Goal: Contribute content

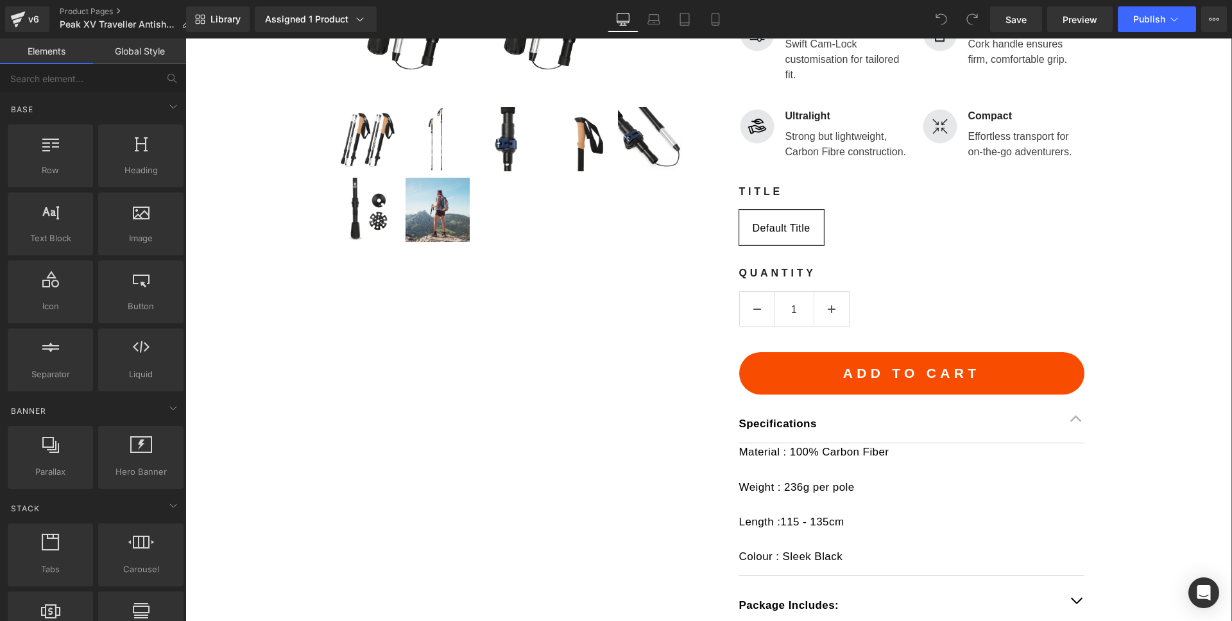
scroll to position [574, 0]
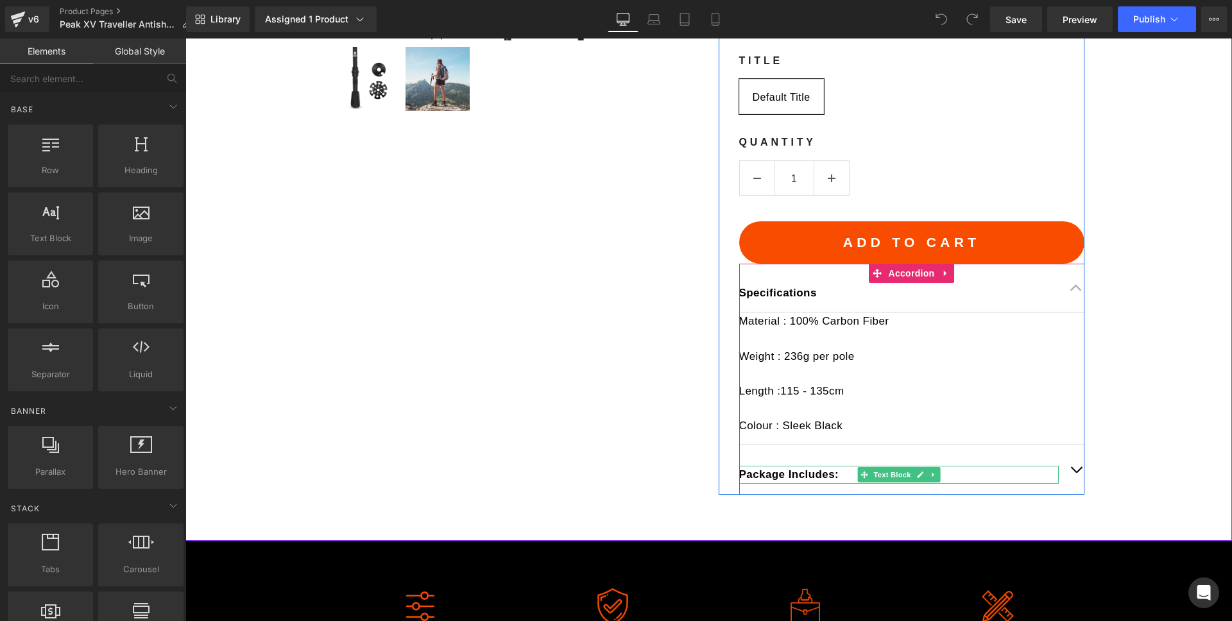
click at [1036, 478] on p "Package Includes:" at bounding box center [898, 474] width 319 height 17
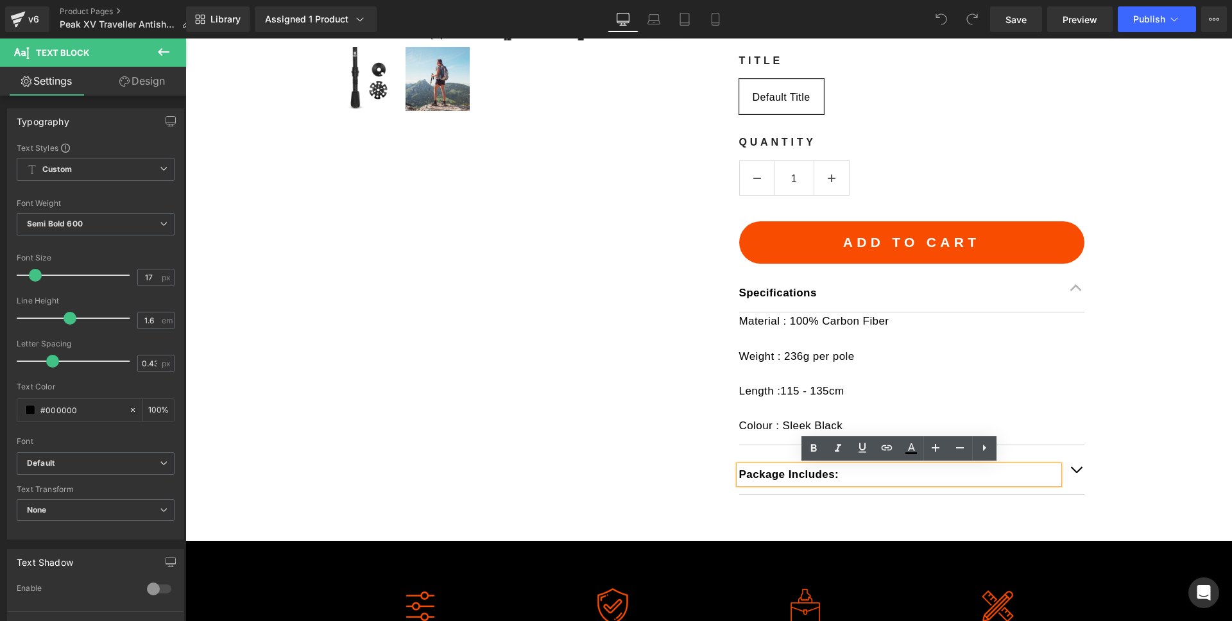
click at [1076, 473] on span "button" at bounding box center [1076, 473] width 0 height 0
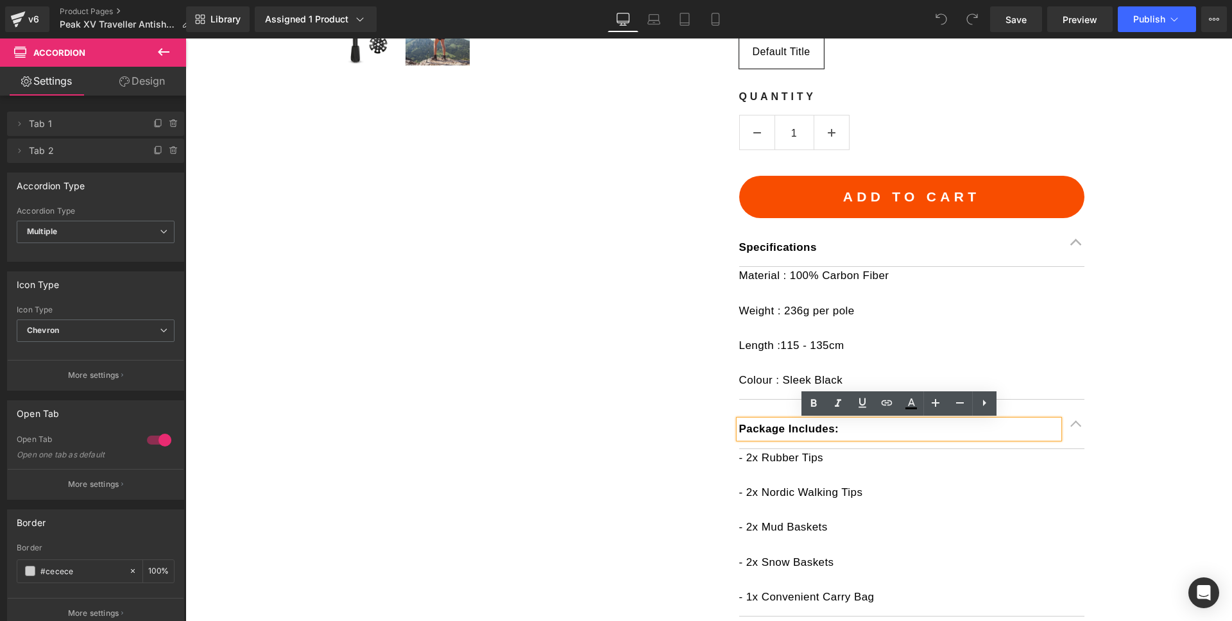
scroll to position [703, 0]
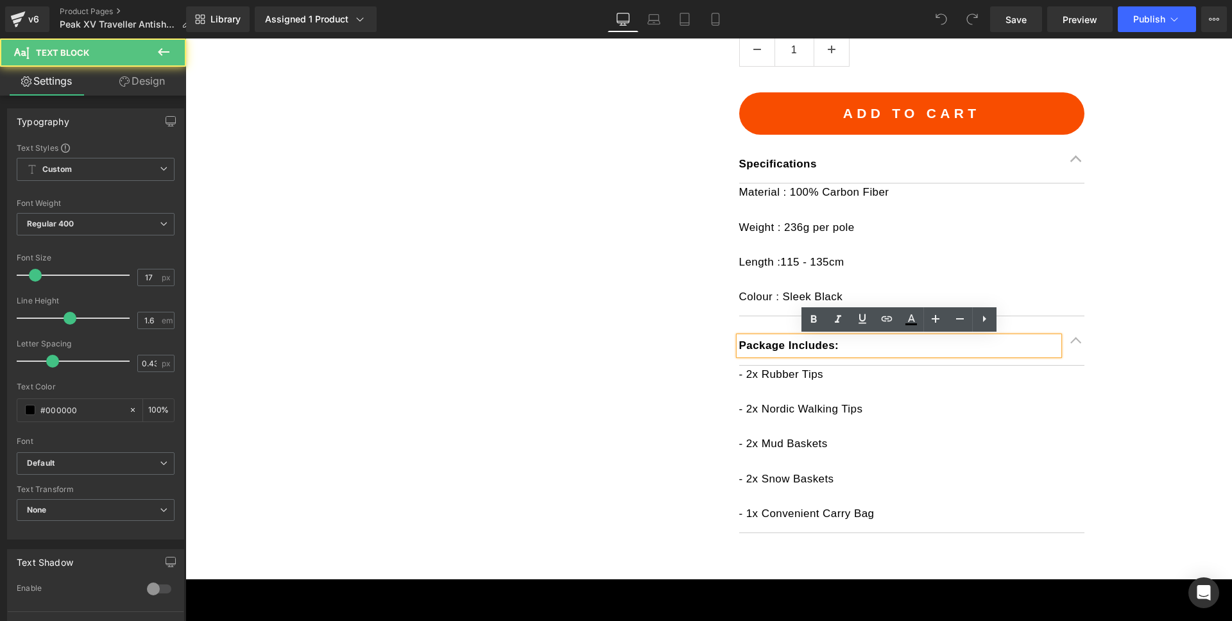
click at [829, 516] on p "- 1x Convenient Carry Bag" at bounding box center [911, 513] width 345 height 17
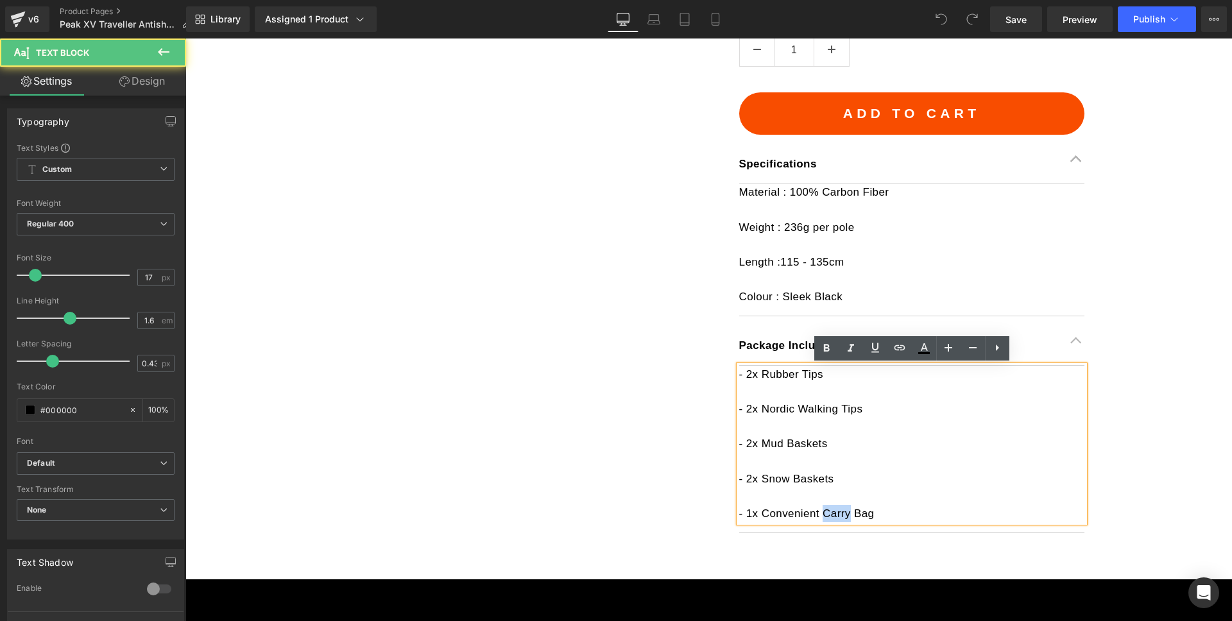
click at [829, 516] on p "- 1x Convenient Carry Bag" at bounding box center [911, 513] width 345 height 17
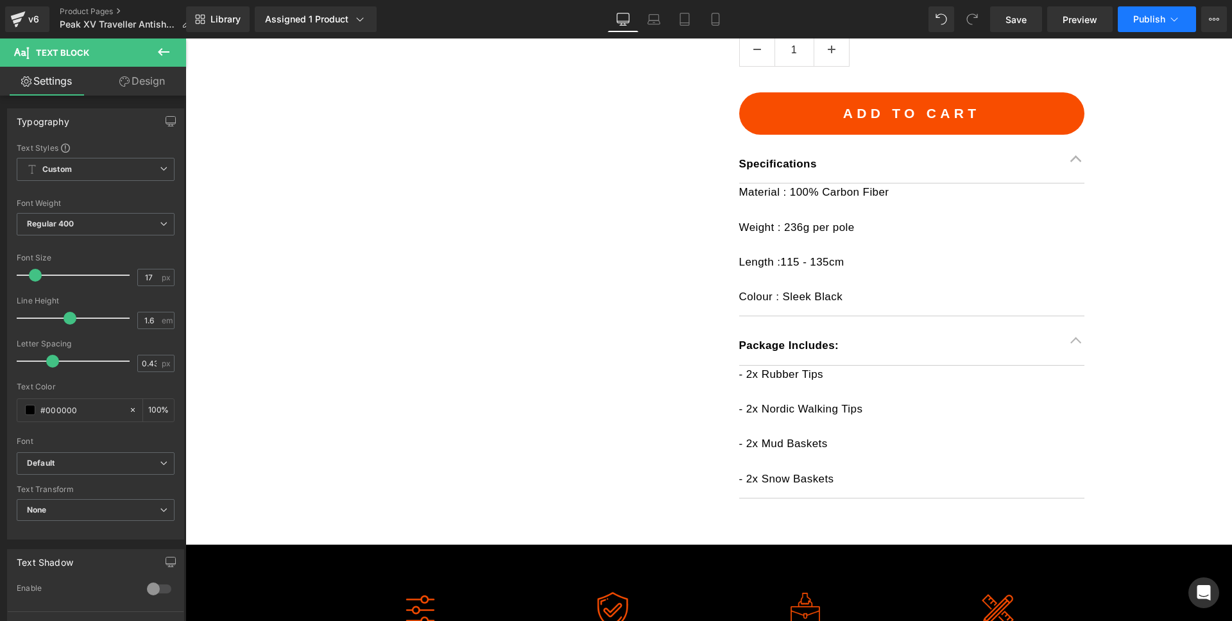
click at [1132, 19] on button "Publish" at bounding box center [1156, 19] width 78 height 26
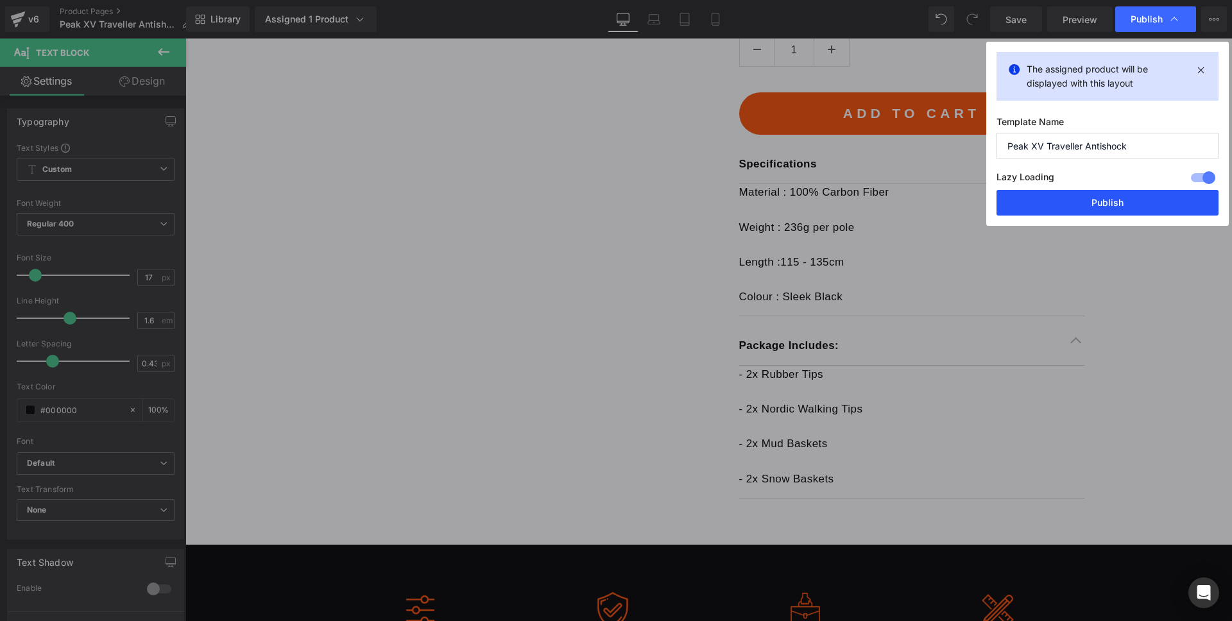
click at [1099, 210] on button "Publish" at bounding box center [1107, 203] width 222 height 26
